Goal: Book appointment/travel/reservation

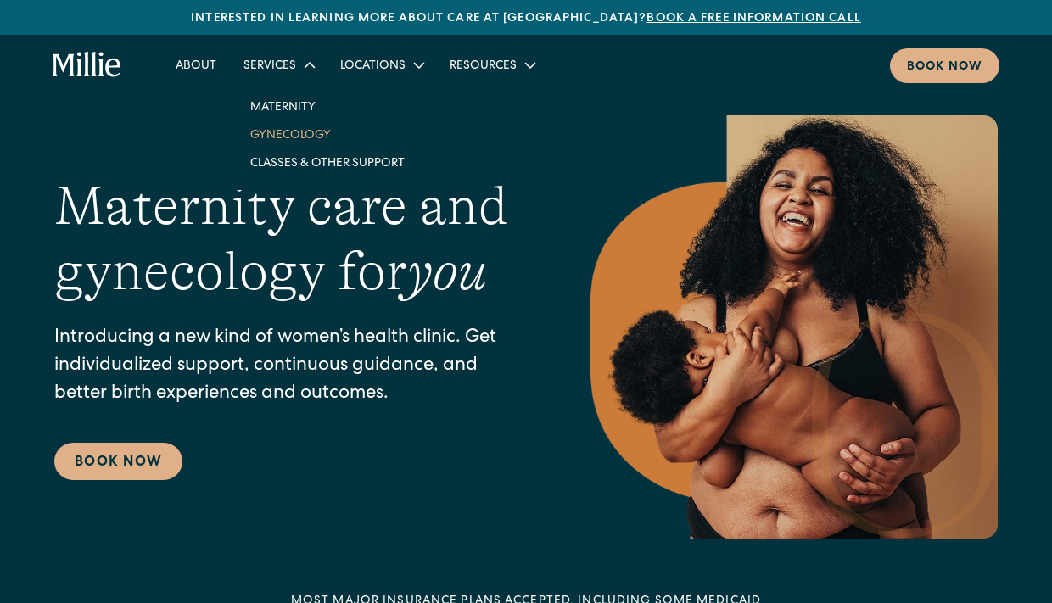
click at [277, 134] on link "Gynecology" at bounding box center [328, 135] width 182 height 28
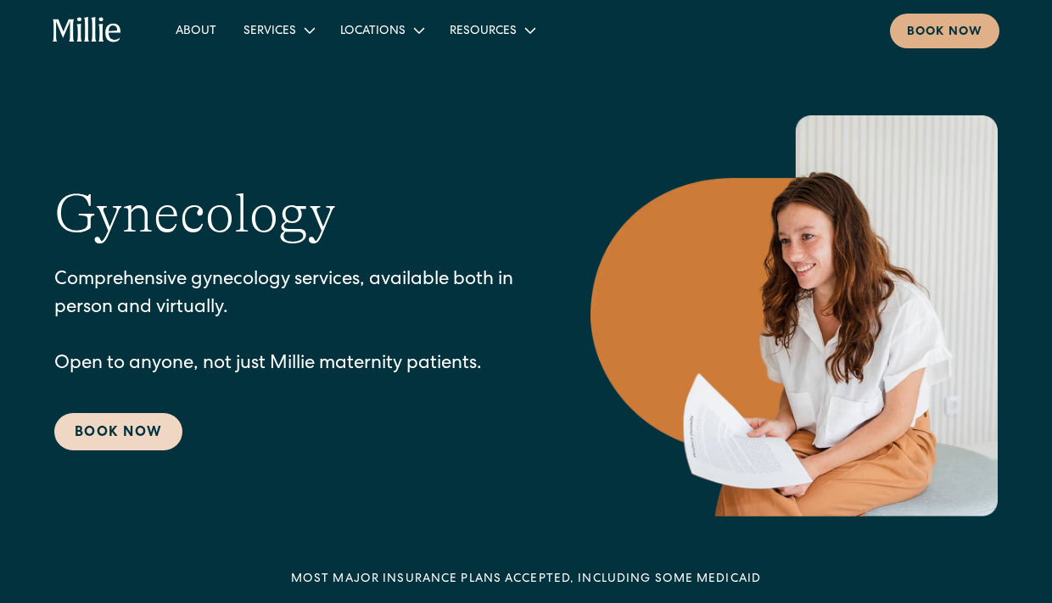
click at [121, 435] on link "Book Now" at bounding box center [118, 431] width 128 height 37
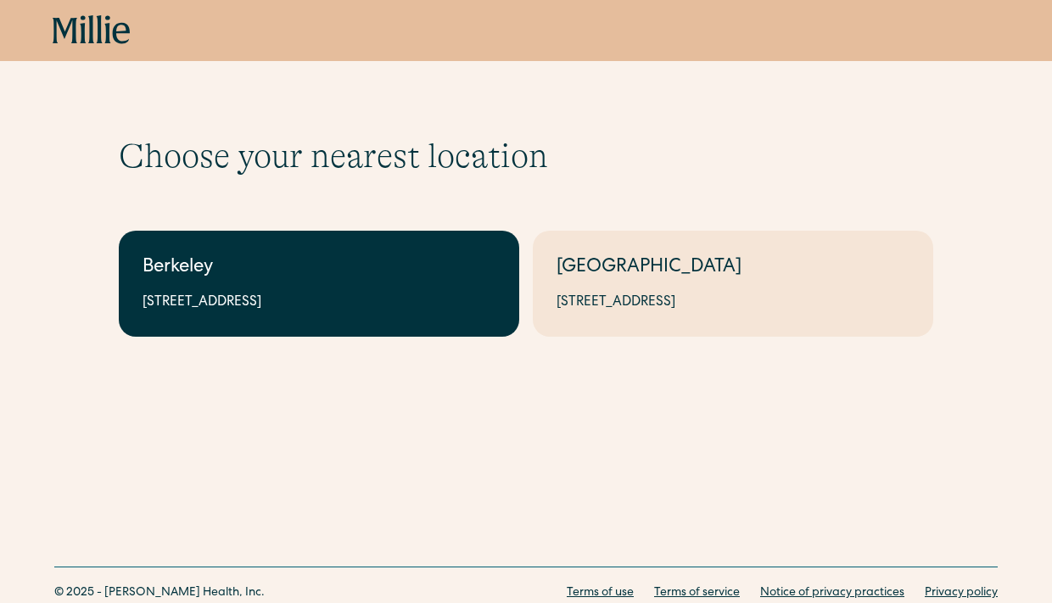
click at [370, 291] on link "Berkeley 2999 Regent St, Suite 524, Berkeley, CA 94705" at bounding box center [319, 284] width 401 height 106
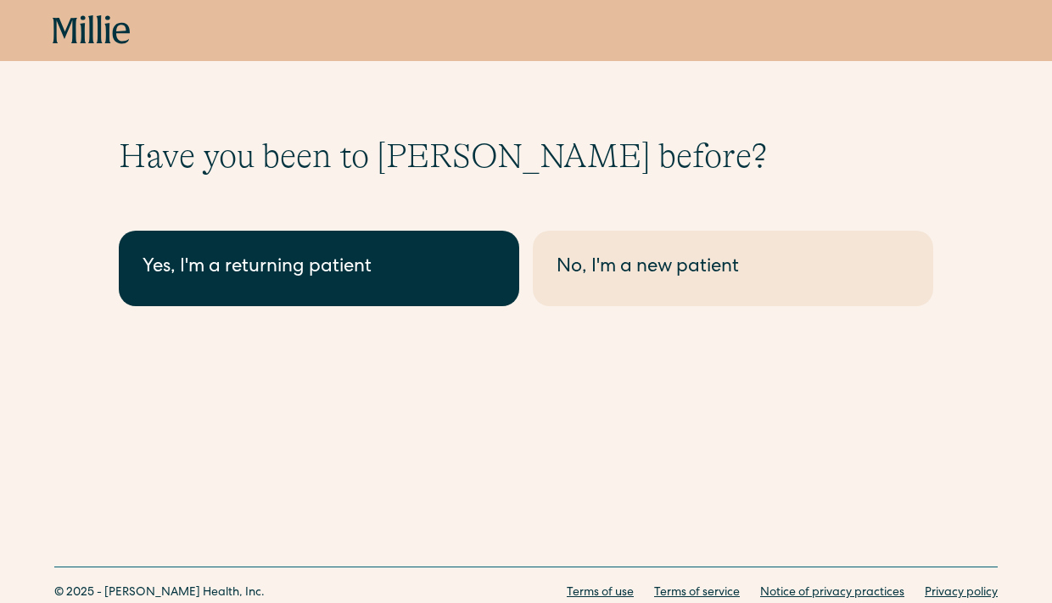
click at [334, 259] on div "Yes, I'm a returning patient" at bounding box center [319, 269] width 353 height 28
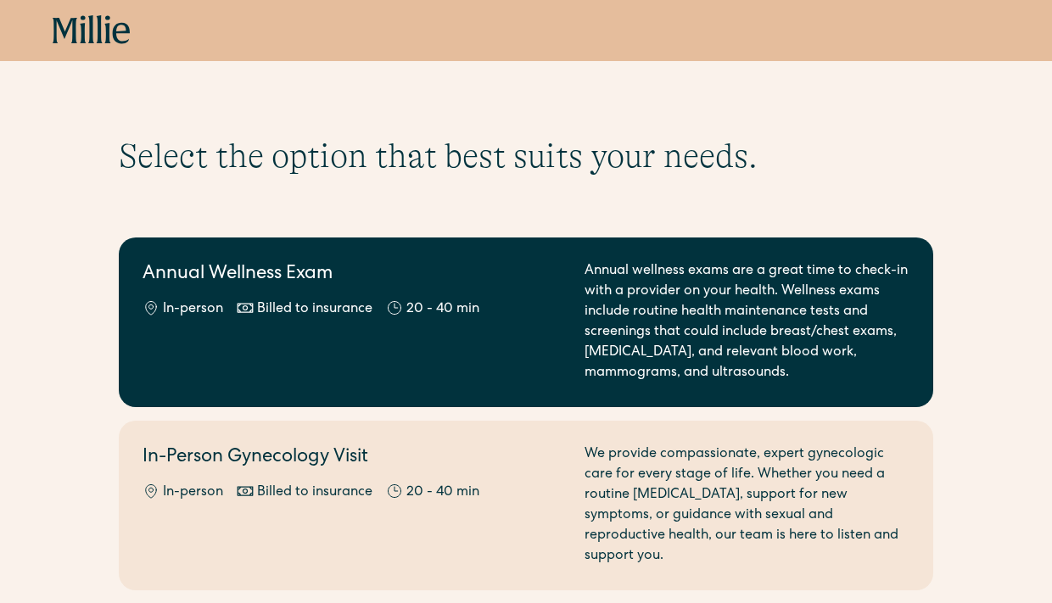
click at [301, 293] on div "Annual Wellness Exam In-person Billed to insurance 20 - 40 min" at bounding box center [354, 322] width 422 height 122
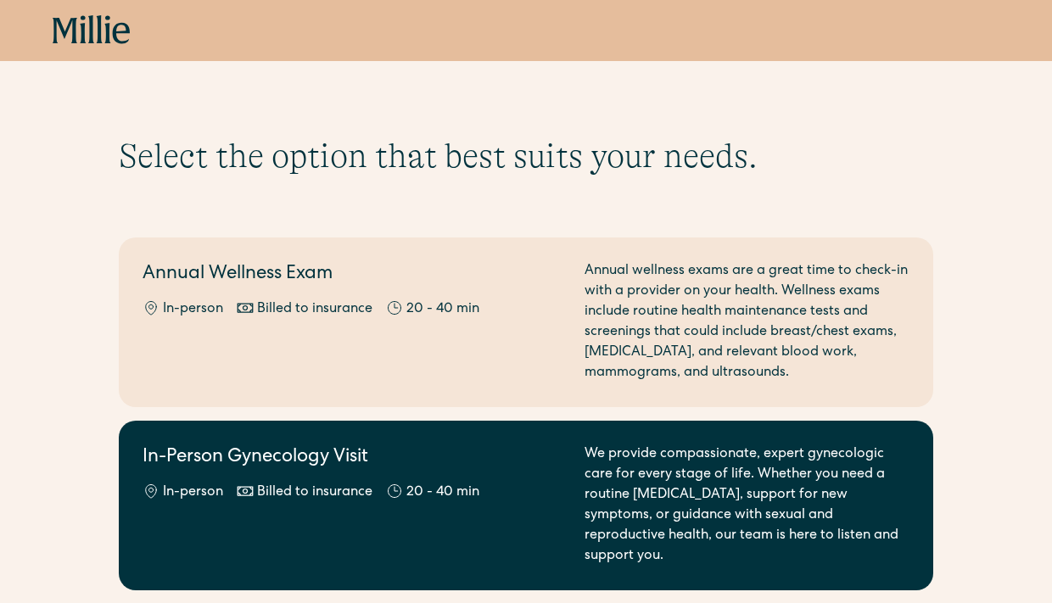
click at [346, 487] on div "Billed to insurance" at bounding box center [314, 493] width 115 height 20
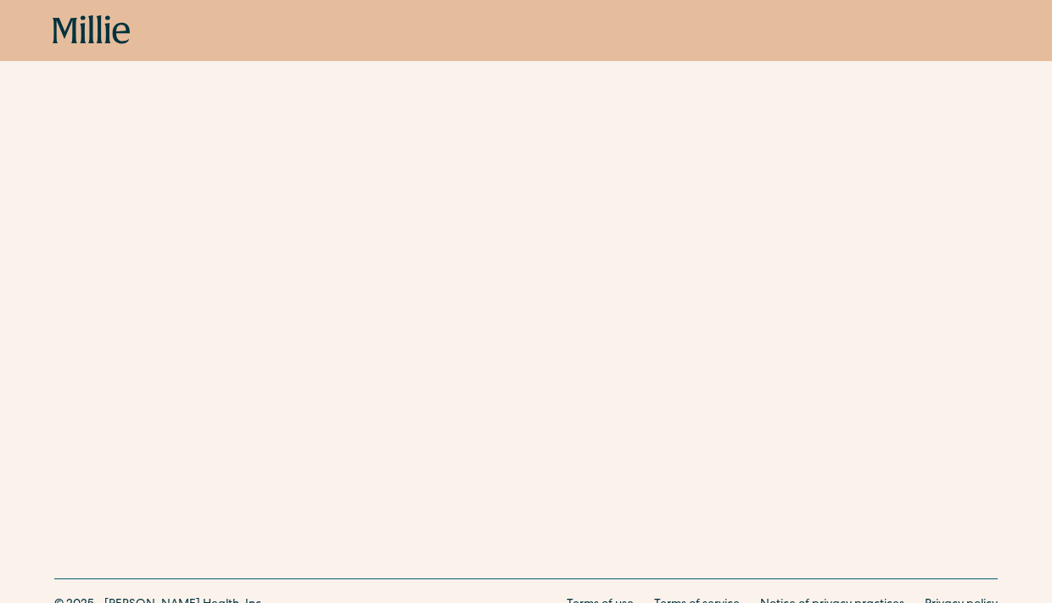
scroll to position [615, 0]
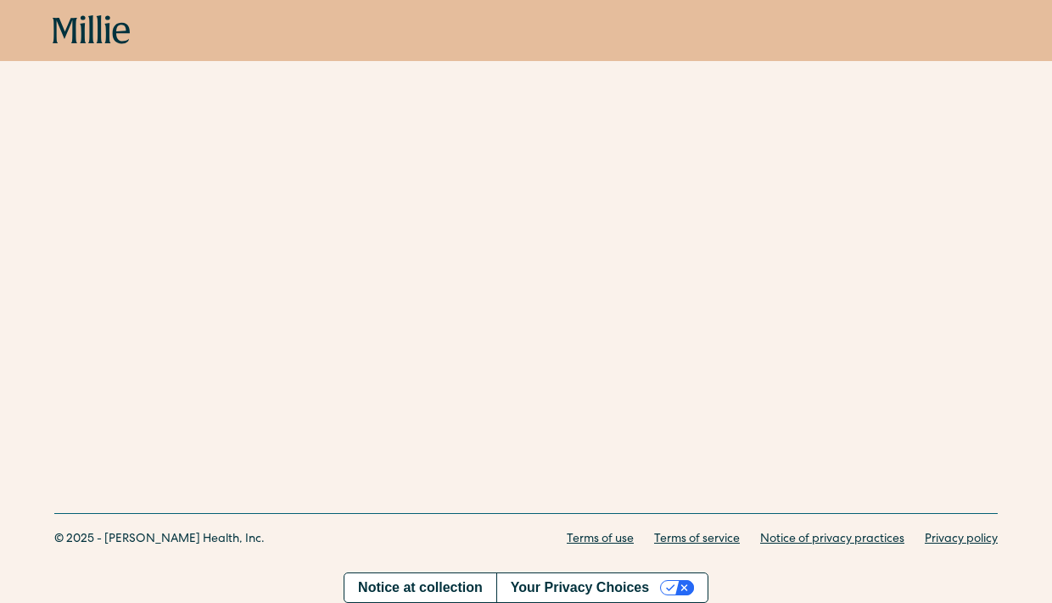
scroll to position [1103, 0]
